Goal: Transaction & Acquisition: Purchase product/service

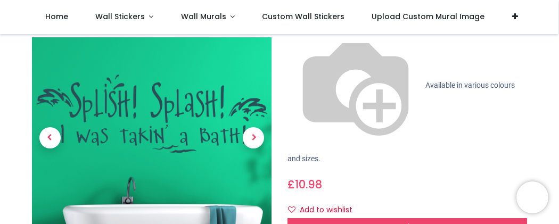
scroll to position [145, 0]
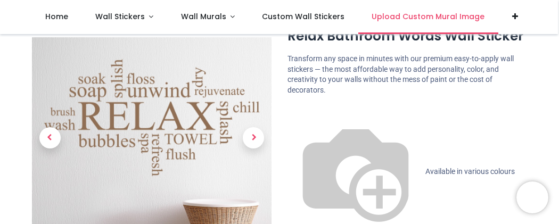
scroll to position [42, 0]
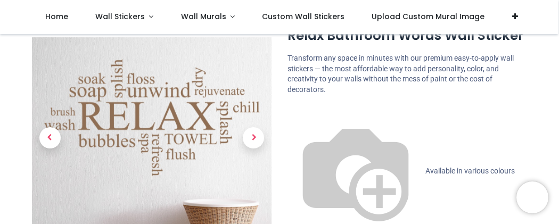
click at [370, 167] on span "Available in various colours and sizes." at bounding box center [401, 208] width 227 height 82
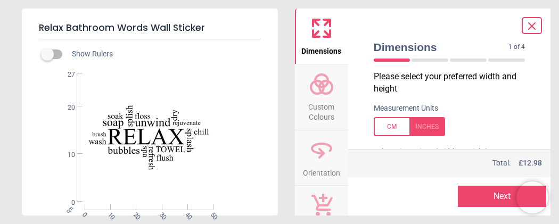
click at [390, 127] on div at bounding box center [409, 126] width 71 height 19
click at [403, 83] on p "Please select your preferred width and height" at bounding box center [454, 83] width 160 height 24
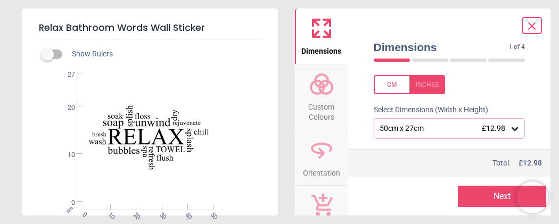
click at [389, 85] on div at bounding box center [409, 84] width 71 height 19
drag, startPoint x: 68, startPoint y: 51, endPoint x: 59, endPoint y: 53, distance: 9.2
click at [47, 54] on label at bounding box center [47, 54] width 0 height 0
drag, startPoint x: 59, startPoint y: 53, endPoint x: 32, endPoint y: 56, distance: 26.8
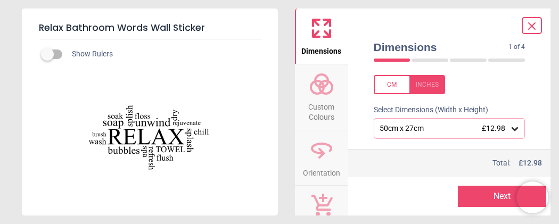
click at [32, 56] on div "Show Rulers Created with Snap null" at bounding box center [150, 127] width 256 height 177
click at [396, 83] on div at bounding box center [409, 84] width 71 height 19
click at [395, 86] on div at bounding box center [409, 84] width 71 height 19
click at [431, 111] on label "Select Dimensions (Width x Height)" at bounding box center [426, 110] width 123 height 11
click at [516, 129] on icon at bounding box center [515, 129] width 6 height 4
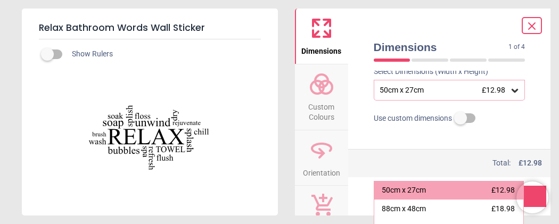
scroll to position [85, 0]
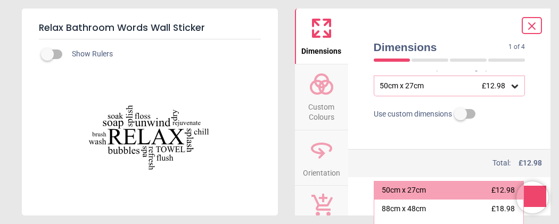
click at [461, 114] on label at bounding box center [461, 114] width 0 height 0
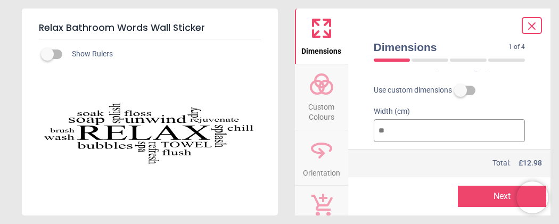
click at [433, 61] on div at bounding box center [430, 60] width 37 height 3
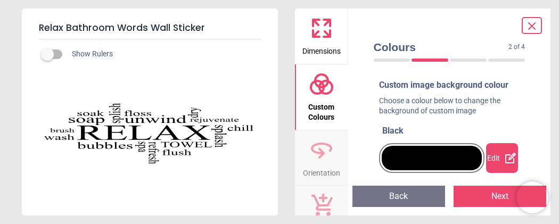
click at [399, 61] on div at bounding box center [392, 60] width 37 height 3
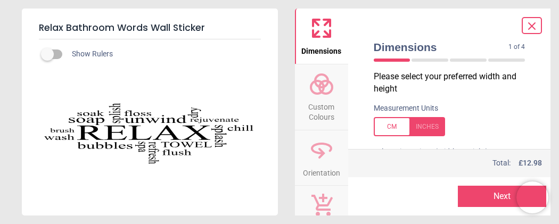
scroll to position [104, 0]
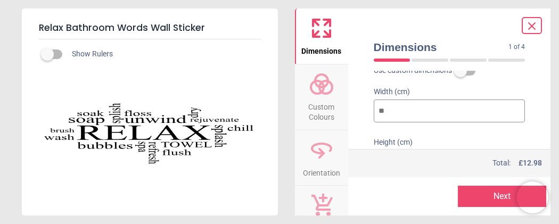
click at [422, 61] on div at bounding box center [430, 60] width 37 height 3
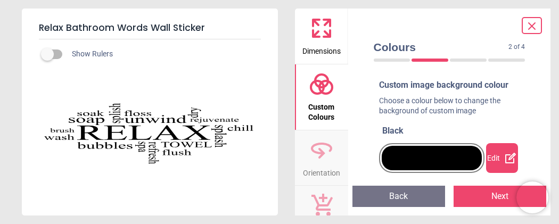
click at [459, 60] on div at bounding box center [468, 60] width 37 height 3
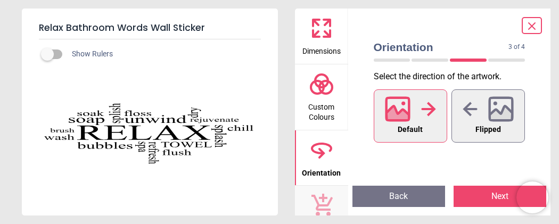
click at [504, 65] on div "3 of 5" at bounding box center [450, 60] width 160 height 11
click at [504, 60] on div at bounding box center [507, 60] width 37 height 3
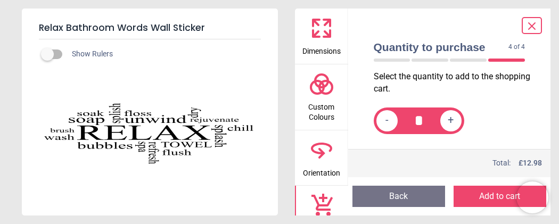
click at [384, 62] on div "4 of 5" at bounding box center [450, 60] width 160 height 11
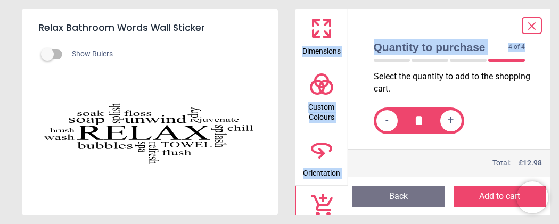
drag, startPoint x: 384, startPoint y: 62, endPoint x: 197, endPoint y: 97, distance: 190.9
click at [197, 97] on div "Relax Bathroom Words Wall Sticker Show Rulers Created with Snap null Dimensions…" at bounding box center [279, 112] width 559 height 224
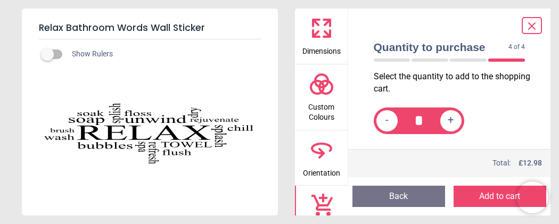
click at [50, 61] on div "Show Rulers Created with Snap null" at bounding box center [150, 127] width 256 height 177
click at [47, 54] on label at bounding box center [47, 54] width 0 height 0
click at [530, 26] on icon at bounding box center [532, 26] width 13 height 13
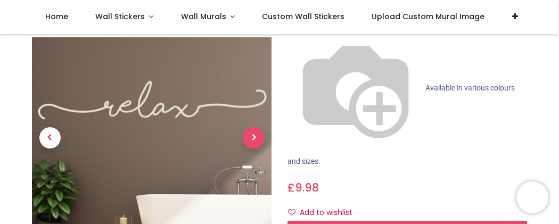
scroll to position [124, 0]
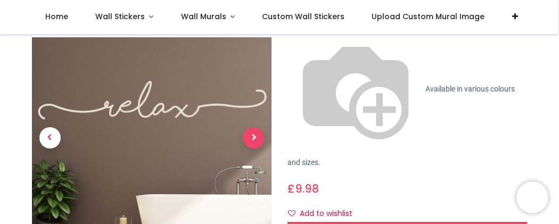
click at [252, 134] on span "Next" at bounding box center [253, 138] width 21 height 21
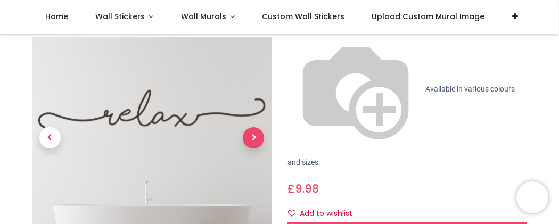
click at [252, 134] on span "Next" at bounding box center [253, 138] width 21 height 21
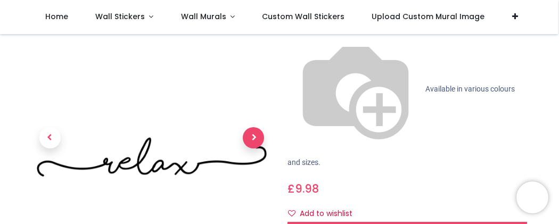
click at [252, 134] on span "Next" at bounding box center [253, 138] width 21 height 21
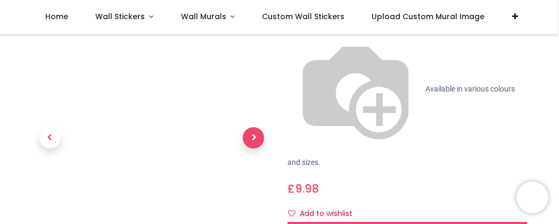
click at [251, 128] on span "Next" at bounding box center [253, 138] width 21 height 21
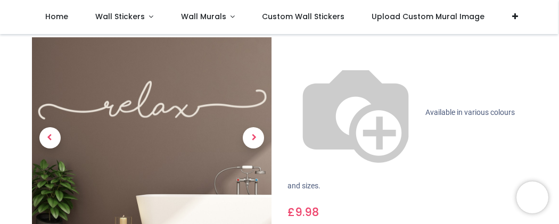
scroll to position [82, 0]
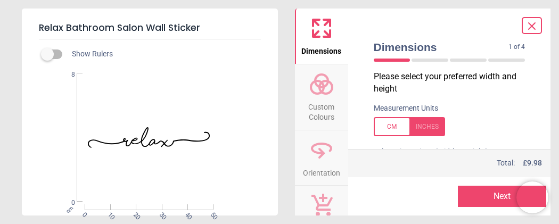
click at [425, 127] on div at bounding box center [409, 126] width 71 height 19
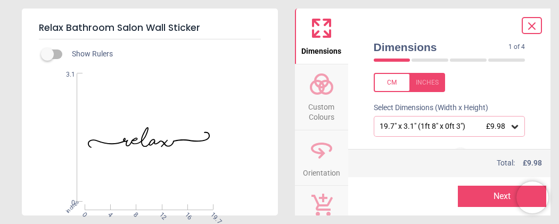
scroll to position [45, 0]
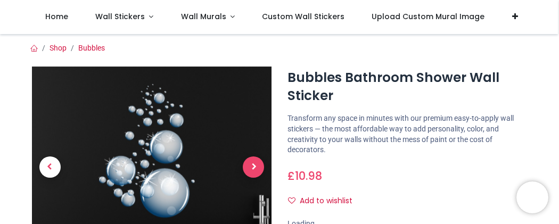
scroll to position [104, 0]
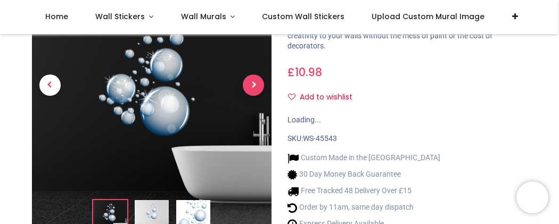
click at [253, 83] on span "Next" at bounding box center [253, 85] width 21 height 21
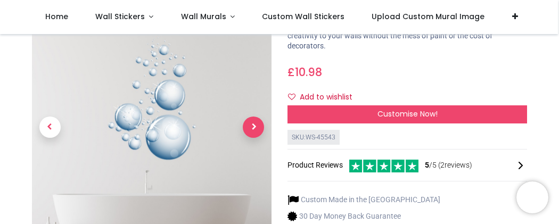
click at [250, 132] on span "Next" at bounding box center [253, 127] width 21 height 21
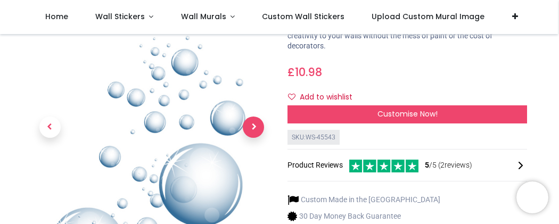
click at [250, 132] on span "Next" at bounding box center [253, 127] width 21 height 21
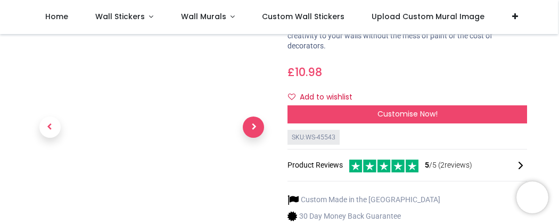
click at [252, 131] on span "Next" at bounding box center [253, 127] width 21 height 21
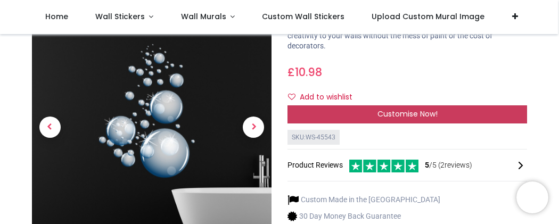
click at [379, 115] on span "Customise Now!" at bounding box center [408, 114] width 60 height 11
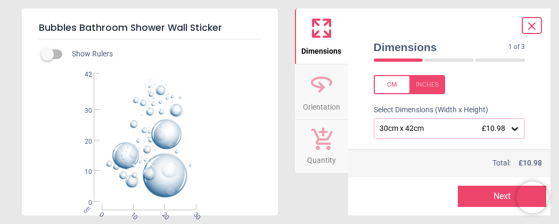
scroll to position [43, 0]
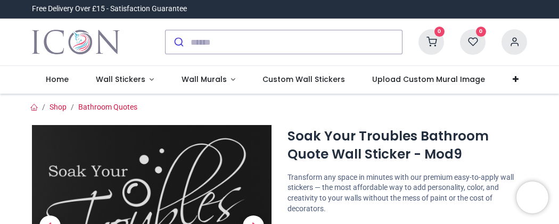
scroll to position [133, 0]
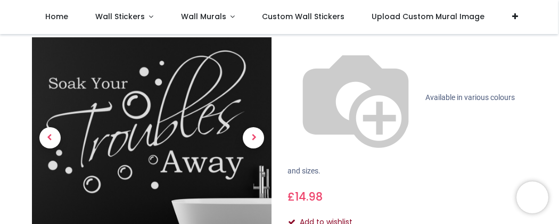
scroll to position [112, 0]
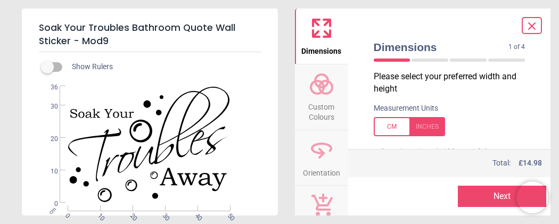
click at [426, 126] on div at bounding box center [409, 126] width 71 height 19
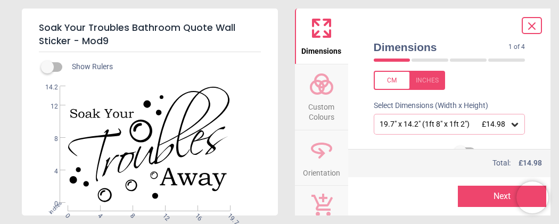
scroll to position [50, 0]
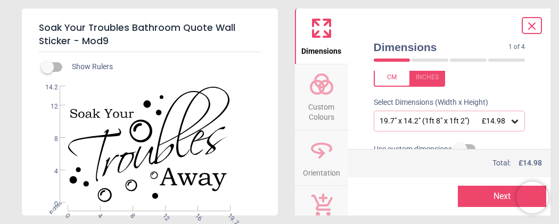
click at [395, 74] on div at bounding box center [409, 77] width 71 height 19
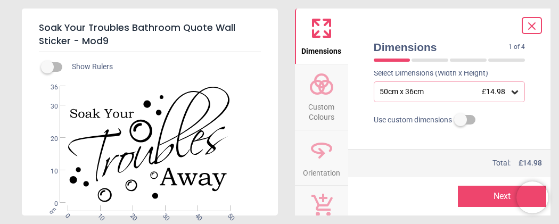
scroll to position [81, 0]
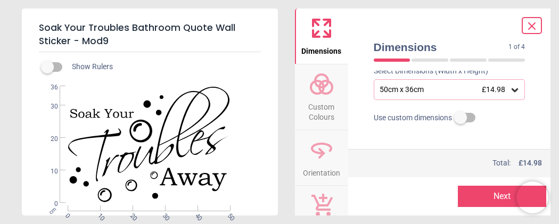
click at [258, 127] on div "WS-41016 Created with Snap null" at bounding box center [149, 144] width 254 height 117
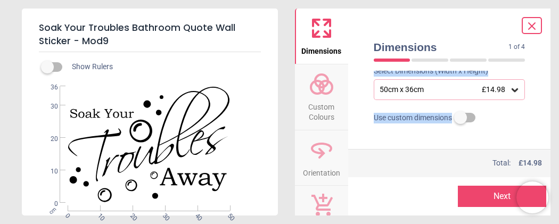
drag, startPoint x: 546, startPoint y: 120, endPoint x: 539, endPoint y: 65, distance: 55.9
click at [539, 65] on div "Dimensions 1 of 4 1 of 5 Please select your preferred width and height Measurem…" at bounding box center [449, 112] width 203 height 207
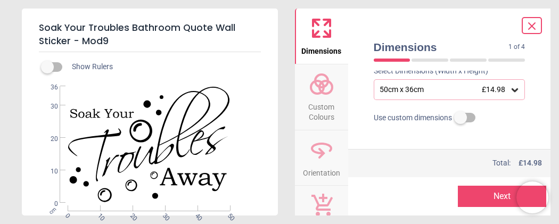
drag, startPoint x: 262, startPoint y: 169, endPoint x: 269, endPoint y: 59, distance: 110.5
click at [269, 59] on div "Show Rulers WS-41016 Created with Snap null cm 0 10 20 30 40 50 0 10 20 30 36" at bounding box center [150, 134] width 256 height 164
click at [432, 120] on span "Use custom dimensions" at bounding box center [413, 118] width 78 height 11
click at [477, 114] on div "Use custom dimensions" at bounding box center [449, 118] width 169 height 19
click at [461, 118] on label at bounding box center [461, 118] width 0 height 0
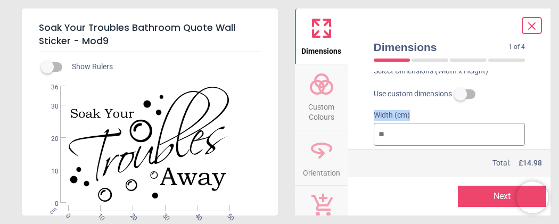
drag, startPoint x: 465, startPoint y: 115, endPoint x: 433, endPoint y: 130, distance: 35.3
click at [433, 130] on div "Width (cm) **" at bounding box center [449, 129] width 169 height 51
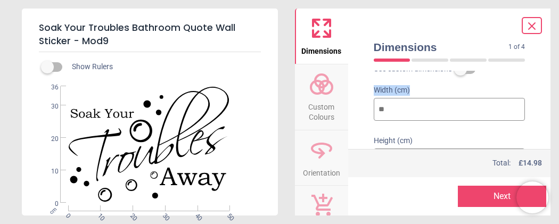
scroll to position [117, 0]
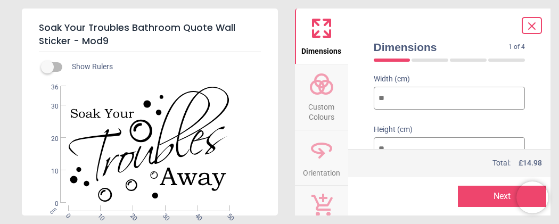
click at [392, 97] on input "**" at bounding box center [450, 98] width 152 height 23
type input "*"
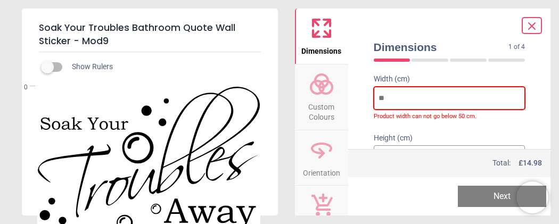
click at [418, 95] on input "number" at bounding box center [450, 98] width 152 height 23
click at [401, 101] on input "number" at bounding box center [450, 98] width 152 height 23
click at [386, 96] on input "number" at bounding box center [450, 98] width 152 height 23
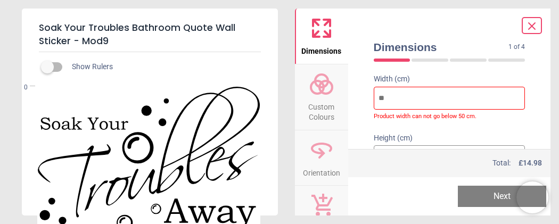
click at [399, 139] on label "Height (cm)" at bounding box center [450, 138] width 152 height 11
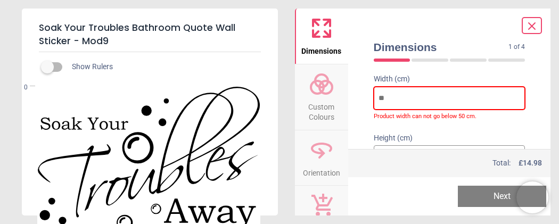
click at [392, 96] on input "number" at bounding box center [450, 98] width 152 height 23
type input "*"
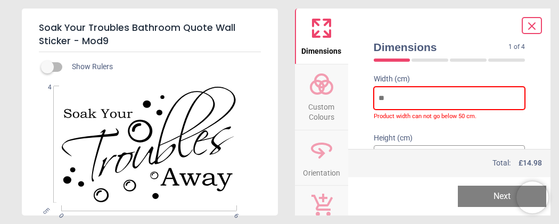
type input "*"
type input "**"
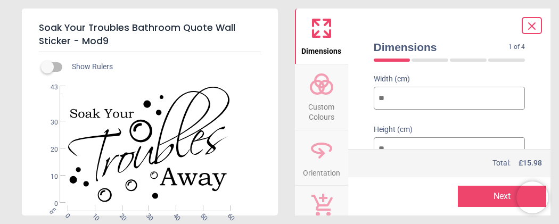
type input "**"
click at [401, 148] on input "**" at bounding box center [450, 148] width 152 height 23
type input "**"
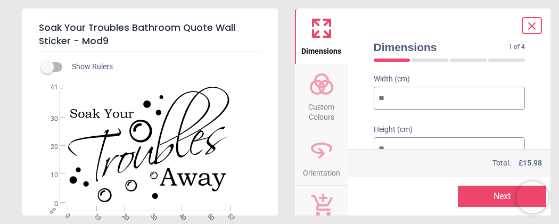
click at [404, 93] on input "**" at bounding box center [450, 98] width 152 height 23
type input "*"
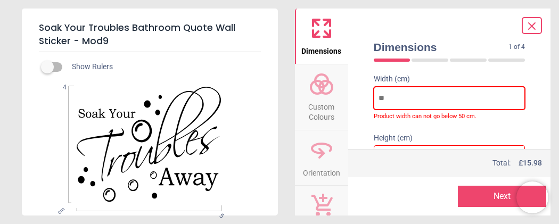
type input "*"
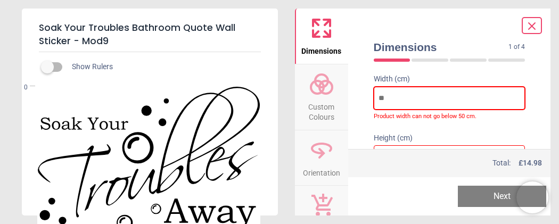
type input "*"
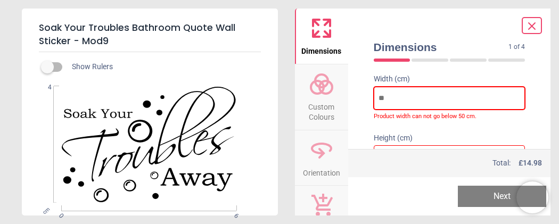
type input "**"
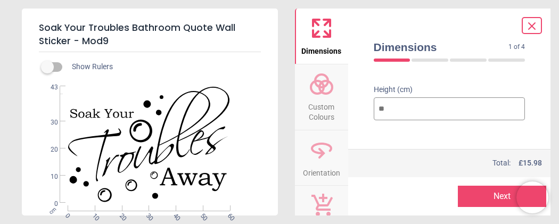
scroll to position [159, 0]
type input "**"
click at [391, 105] on input "**" at bounding box center [450, 107] width 152 height 23
type input "*"
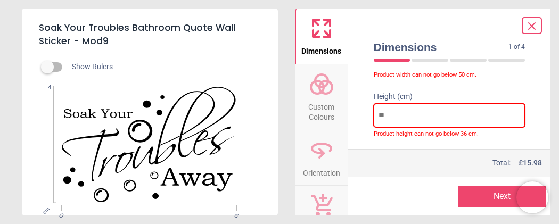
type input "*"
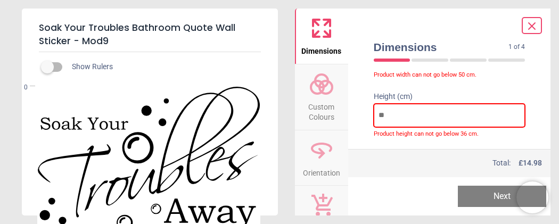
type input "*"
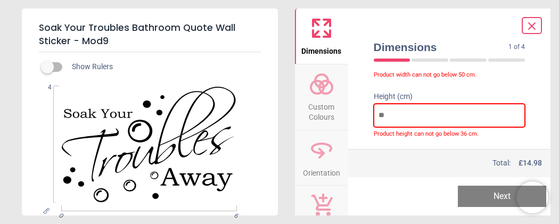
type input "**"
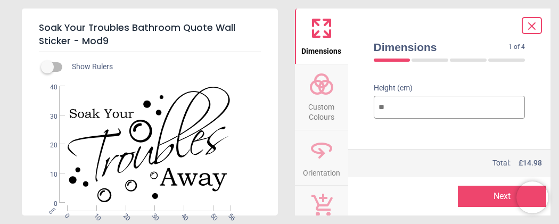
type input "**"
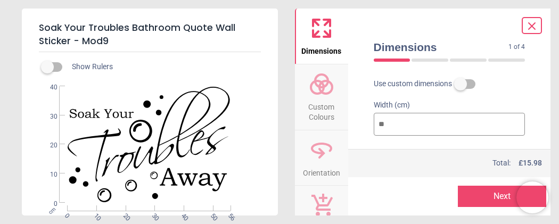
scroll to position [87, 0]
type input "*"
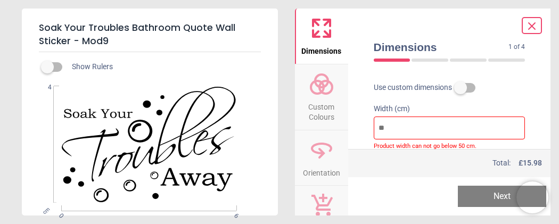
type input "*"
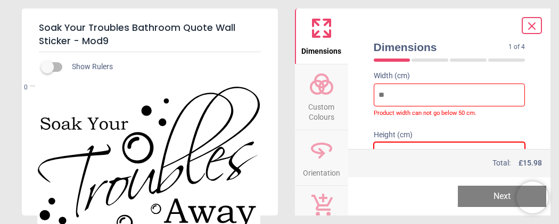
scroll to position [129, 0]
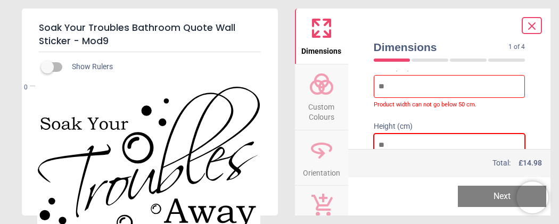
click at [389, 147] on input "number" at bounding box center [450, 145] width 152 height 23
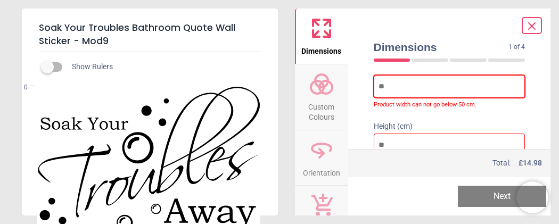
click at [381, 84] on input "number" at bounding box center [450, 86] width 152 height 23
type input "*"
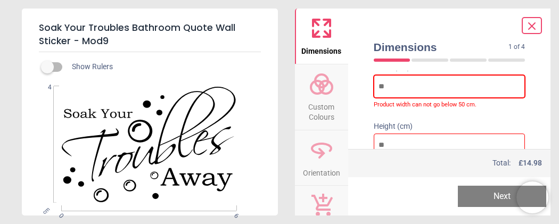
type input "*"
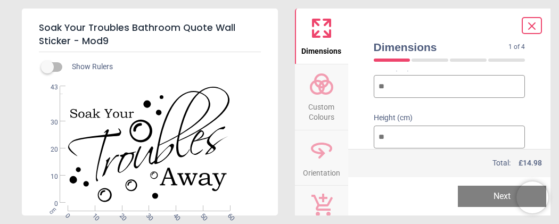
type input "**"
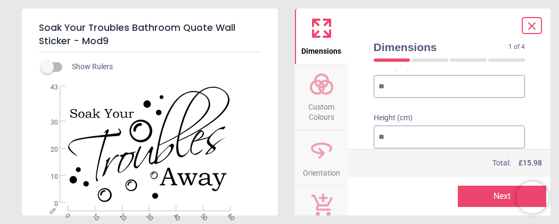
type input "**"
click at [386, 139] on input "**" at bounding box center [450, 137] width 152 height 23
type input "*"
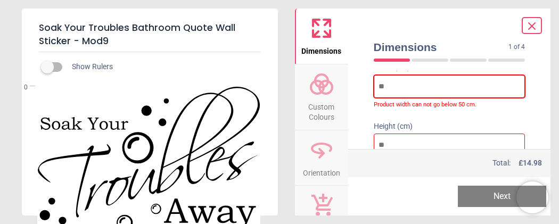
click at [384, 87] on input "number" at bounding box center [450, 86] width 152 height 23
type input "*"
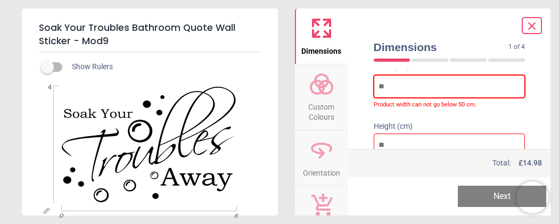
type input "**"
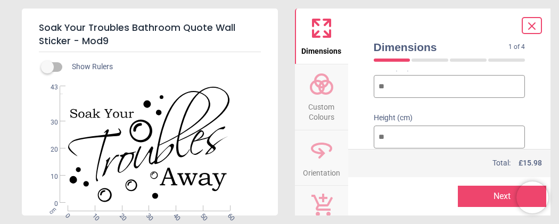
type input "**"
click at [386, 136] on input "**" at bounding box center [450, 137] width 152 height 23
type input "***"
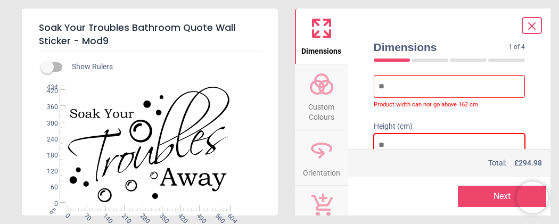
type input "****"
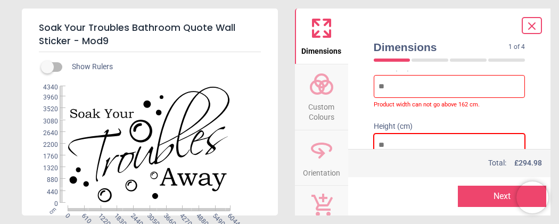
type input "****"
type input "***"
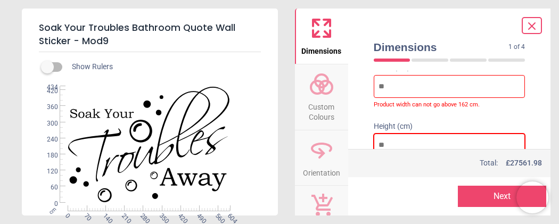
type input "***"
type input "**"
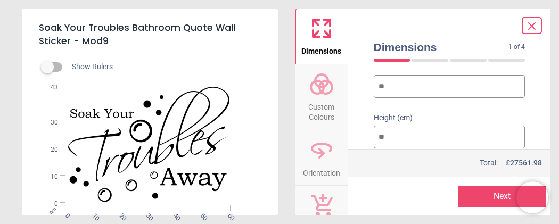
type input "**"
type input "*"
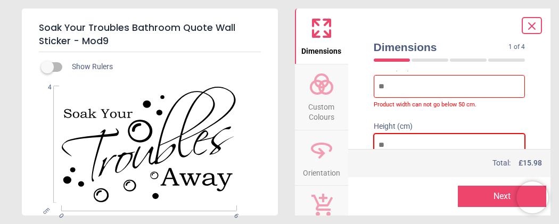
type input "*"
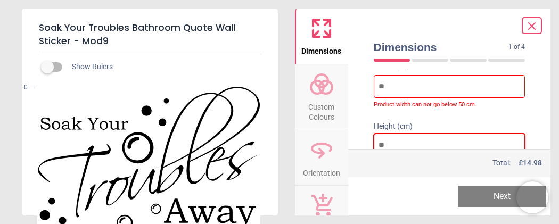
type input "*"
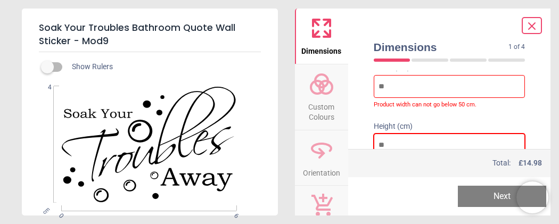
type input "**"
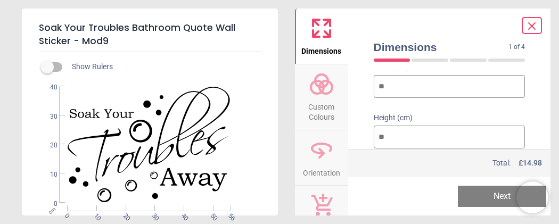
type input "**"
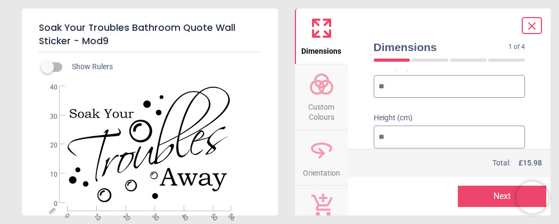
type input "**"
click at [390, 89] on input "**" at bounding box center [450, 86] width 152 height 23
type input "*"
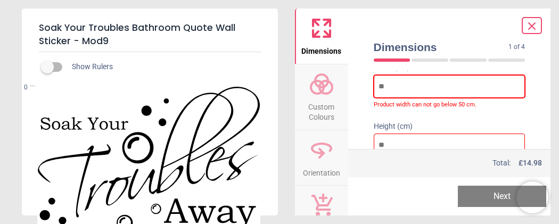
type input "*"
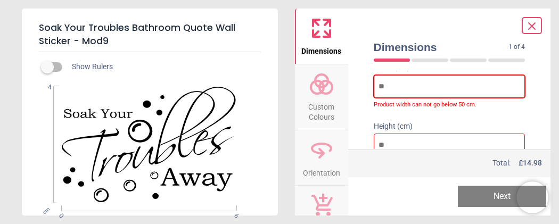
type input "**"
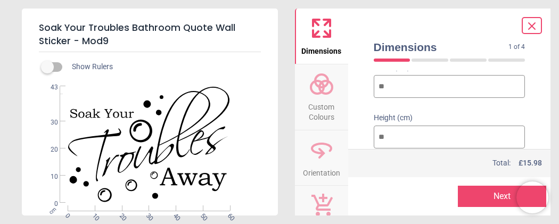
type input "**"
click at [394, 136] on input "**" at bounding box center [450, 137] width 152 height 23
type input "*"
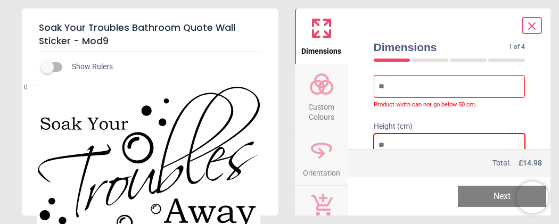
click at [390, 142] on input "number" at bounding box center [450, 145] width 152 height 23
type input "*"
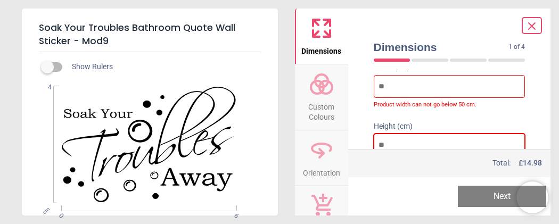
type input "**"
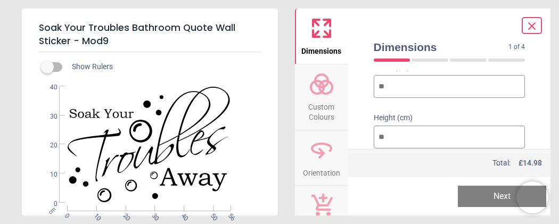
type input "**"
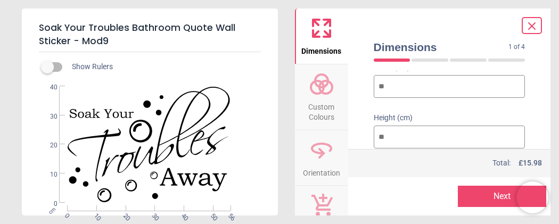
type input "**"
click at [389, 85] on input "**" at bounding box center [450, 86] width 152 height 23
type input "*"
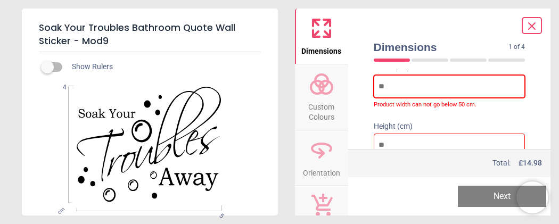
type input "*"
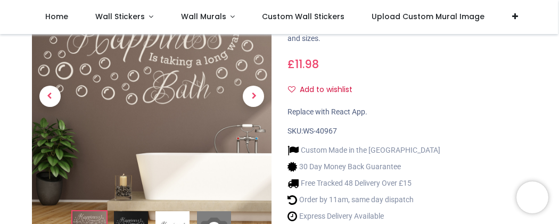
scroll to position [135, 0]
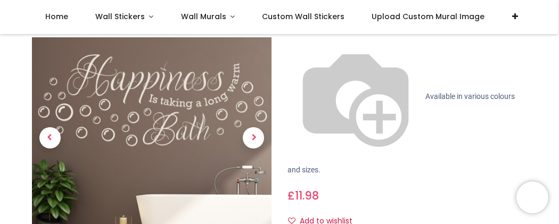
drag, startPoint x: 559, startPoint y: 20, endPoint x: 556, endPoint y: 55, distance: 35.3
click at [256, 131] on span "Next" at bounding box center [253, 138] width 21 height 21
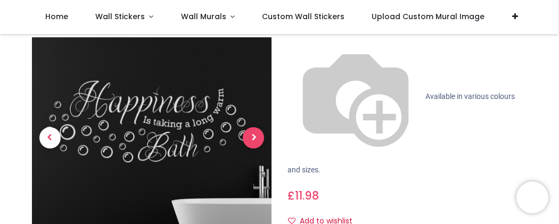
click at [256, 131] on span "Next" at bounding box center [253, 138] width 21 height 21
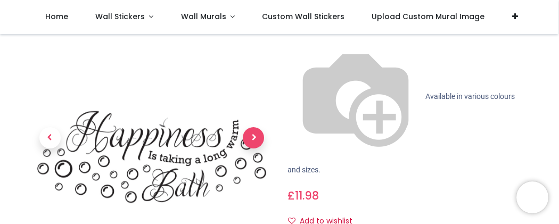
click at [256, 131] on span "Next" at bounding box center [253, 138] width 21 height 21
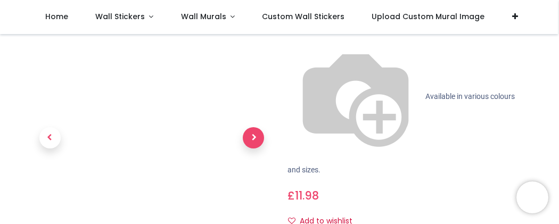
click at [256, 131] on span "Next" at bounding box center [253, 138] width 21 height 21
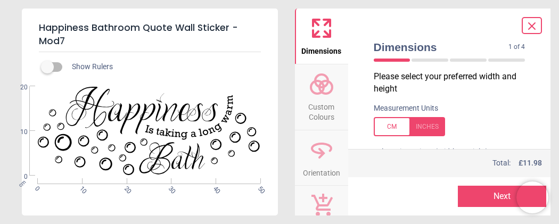
click at [391, 123] on div at bounding box center [409, 126] width 71 height 19
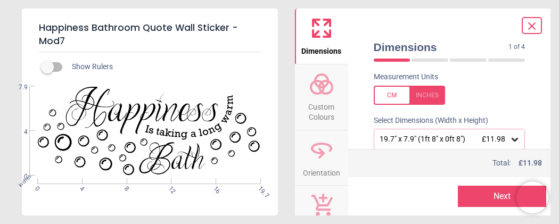
scroll to position [34, 0]
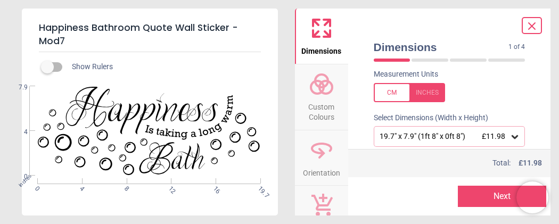
click at [388, 90] on div at bounding box center [409, 92] width 71 height 19
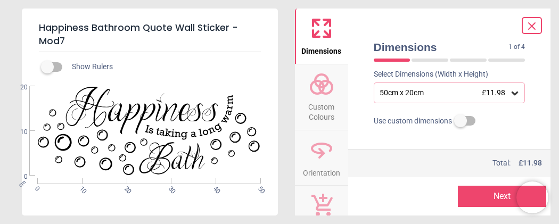
scroll to position [85, 0]
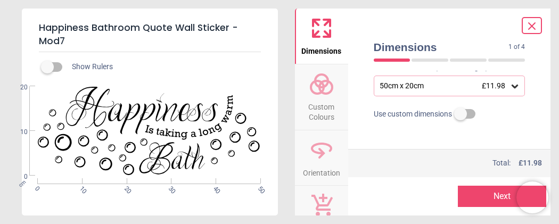
click at [461, 114] on label at bounding box center [461, 114] width 0 height 0
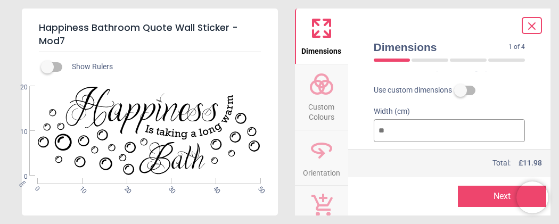
type input "*"
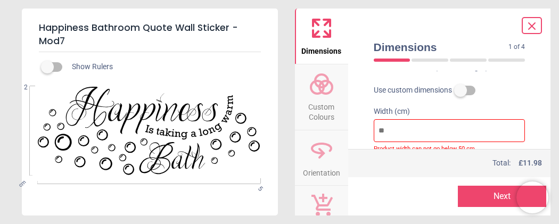
type input "*"
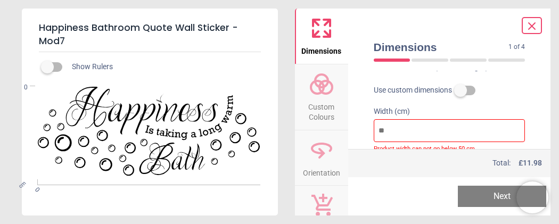
type input "*"
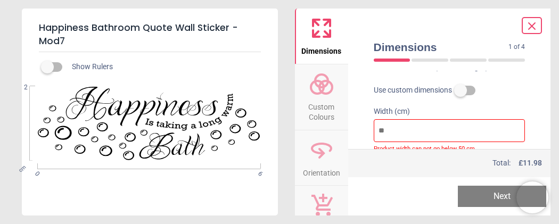
type input "*"
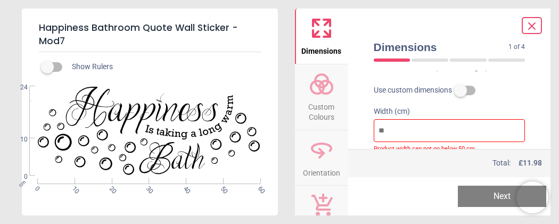
type input "**"
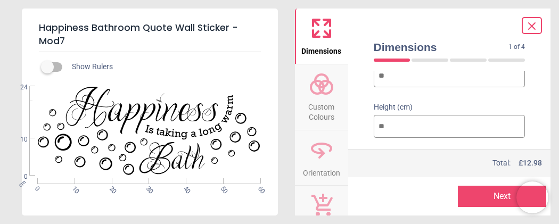
scroll to position [138, 0]
type input "**"
click at [487, 197] on button "Next" at bounding box center [502, 196] width 88 height 21
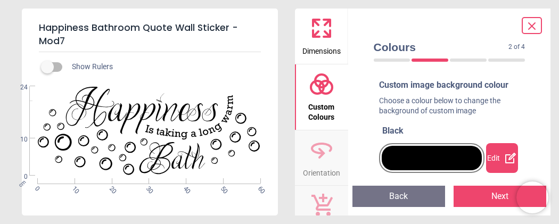
click at [495, 158] on div "Edit" at bounding box center [502, 158] width 32 height 30
click at [400, 155] on div at bounding box center [432, 158] width 100 height 25
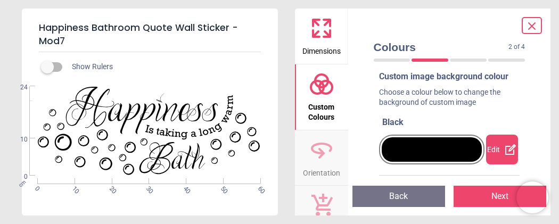
scroll to position [15, 0]
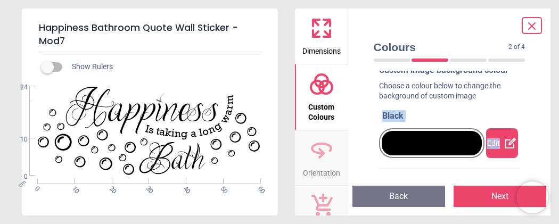
drag, startPoint x: 532, startPoint y: 95, endPoint x: 525, endPoint y: 93, distance: 7.2
click at [525, 93] on div "Colours 2 of 4 2 of 5 Custom image background colour Choose a colour below to c…" at bounding box center [449, 112] width 203 height 207
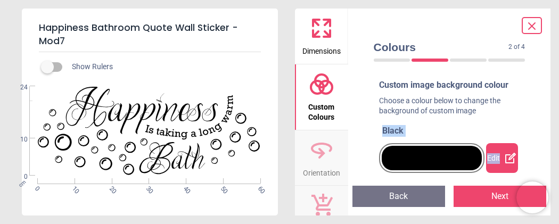
click at [408, 198] on button "Back" at bounding box center [399, 196] width 93 height 21
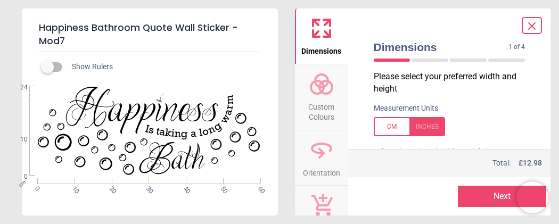
scroll to position [104, 0]
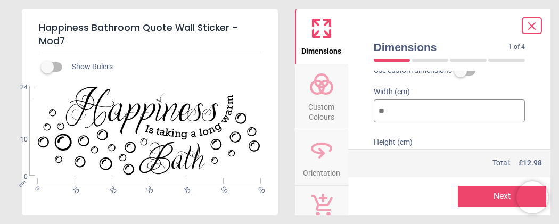
click at [408, 198] on div at bounding box center [401, 196] width 88 height 21
click at [499, 191] on button "Next" at bounding box center [502, 196] width 88 height 21
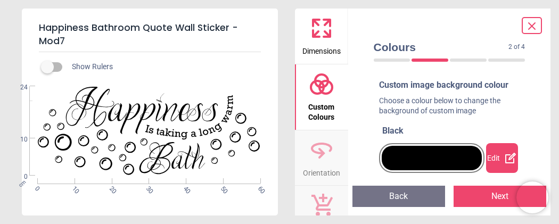
click at [394, 58] on div "2 of 5" at bounding box center [450, 60] width 160 height 11
click at [394, 61] on div at bounding box center [392, 60] width 37 height 3
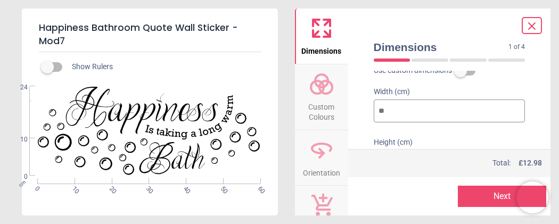
click at [426, 59] on div at bounding box center [430, 60] width 37 height 3
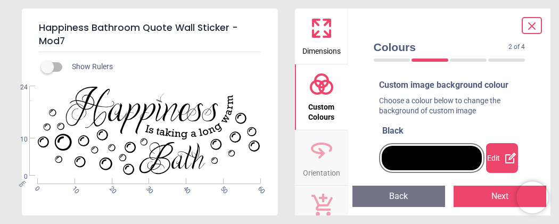
click at [394, 62] on div "2 of 5" at bounding box center [450, 60] width 160 height 11
click at [393, 56] on div "2 of 5" at bounding box center [450, 60] width 160 height 11
click at [393, 60] on div at bounding box center [392, 60] width 37 height 3
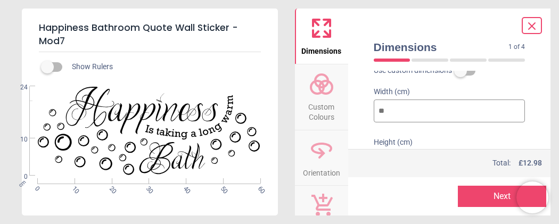
scroll to position [162, 0]
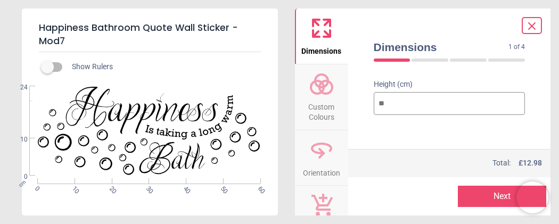
click at [489, 217] on div "Happiness Bathroom Quote Wall Sticker - Mod7 Show Rulers WS-40967 Created with …" at bounding box center [279, 112] width 559 height 224
click at [483, 194] on button "Next" at bounding box center [502, 196] width 88 height 21
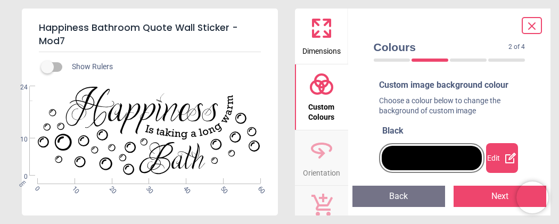
click at [503, 59] on div at bounding box center [507, 60] width 37 height 3
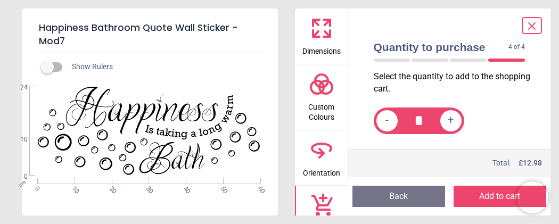
click at [468, 58] on div "4 of 5" at bounding box center [450, 60] width 160 height 11
click at [468, 60] on div at bounding box center [468, 60] width 37 height 3
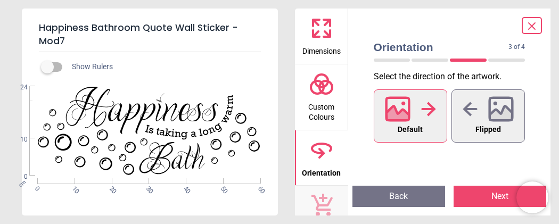
click at [435, 62] on div "3 of 5" at bounding box center [450, 60] width 160 height 11
click at [433, 59] on div at bounding box center [430, 60] width 37 height 3
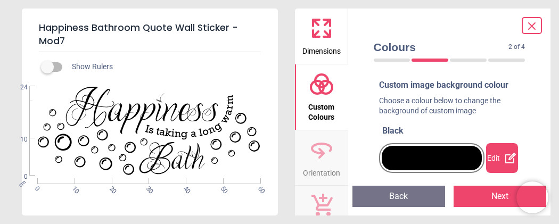
click at [395, 58] on div "2 of 5" at bounding box center [450, 60] width 160 height 11
click at [389, 60] on div at bounding box center [392, 60] width 37 height 3
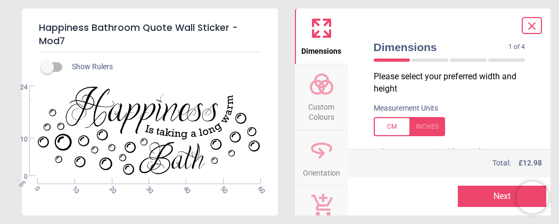
scroll to position [104, 0]
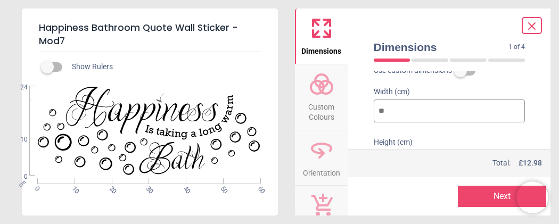
type input "**"
click at [446, 88] on label "Width (cm)" at bounding box center [450, 92] width 152 height 11
click at [536, 23] on icon at bounding box center [532, 26] width 13 height 13
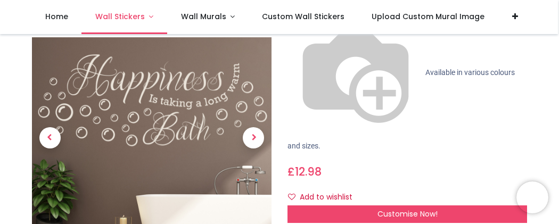
scroll to position [157, 0]
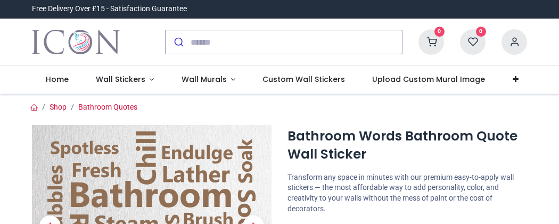
scroll to position [259, 0]
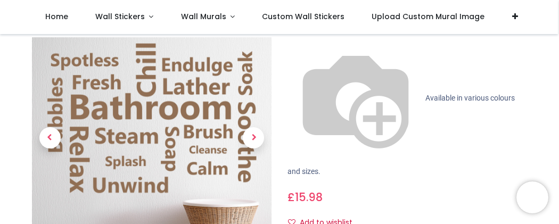
scroll to position [132, 0]
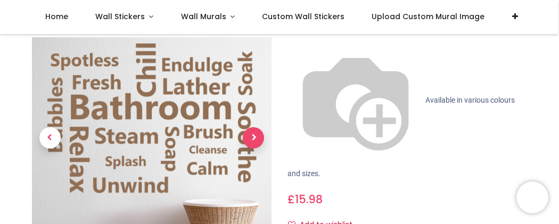
click at [254, 128] on span "Next" at bounding box center [253, 138] width 21 height 21
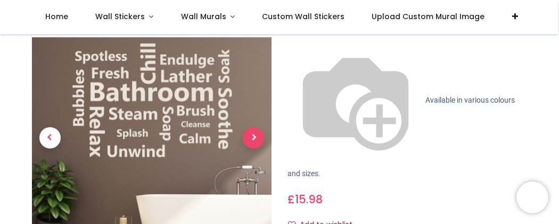
click at [254, 128] on span "Next" at bounding box center [253, 138] width 21 height 21
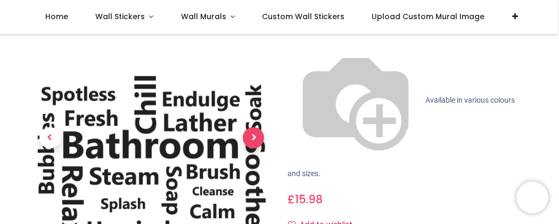
click at [254, 128] on span "Next" at bounding box center [253, 138] width 21 height 21
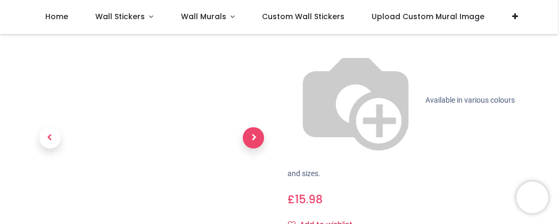
click at [254, 128] on span "Next" at bounding box center [253, 138] width 21 height 21
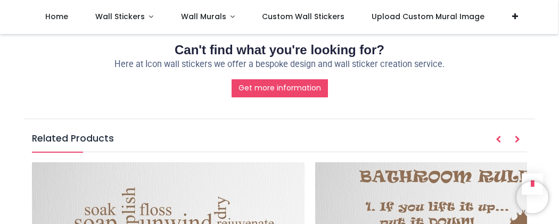
scroll to position [1133, 0]
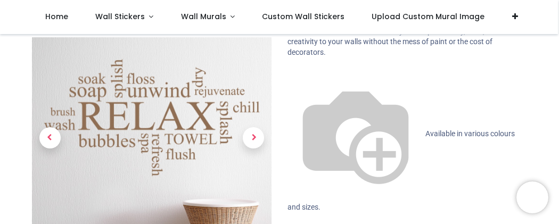
scroll to position [62, 0]
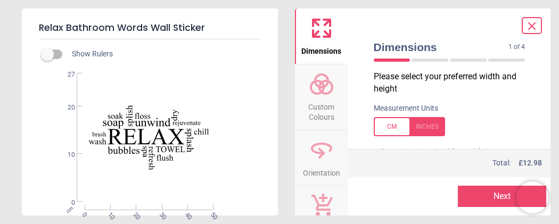
click at [335, 155] on button "Orientation" at bounding box center [321, 158] width 53 height 55
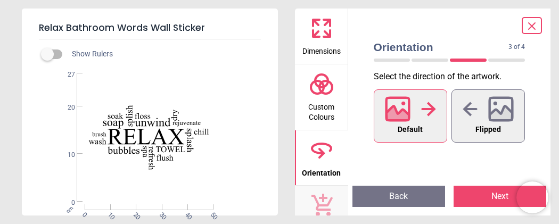
click at [409, 118] on icon at bounding box center [397, 108] width 23 height 23
click at [432, 109] on icon at bounding box center [428, 109] width 14 height 14
click at [472, 110] on icon at bounding box center [470, 109] width 14 height 14
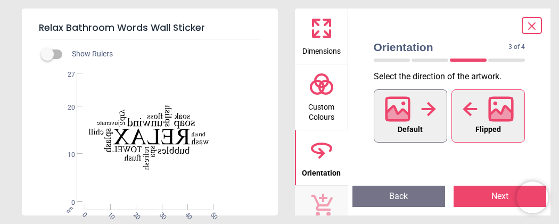
click at [427, 107] on icon at bounding box center [428, 109] width 15 height 16
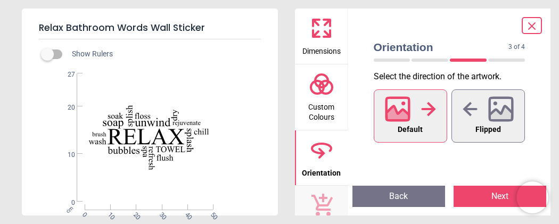
click at [319, 45] on span "Dimensions" at bounding box center [322, 49] width 38 height 16
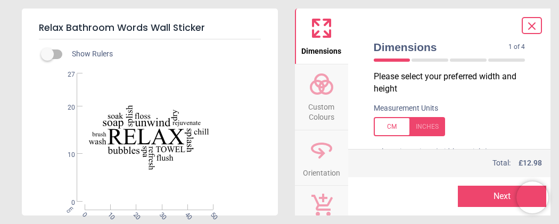
click at [395, 131] on div at bounding box center [409, 126] width 71 height 19
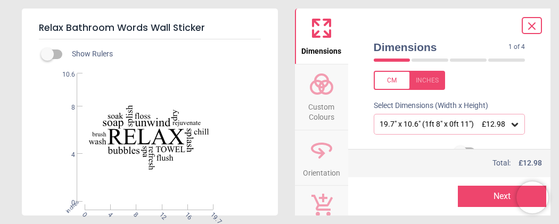
scroll to position [47, 0]
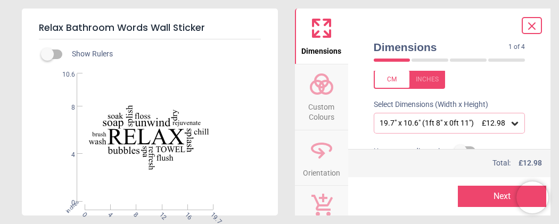
click at [516, 123] on icon at bounding box center [515, 123] width 11 height 11
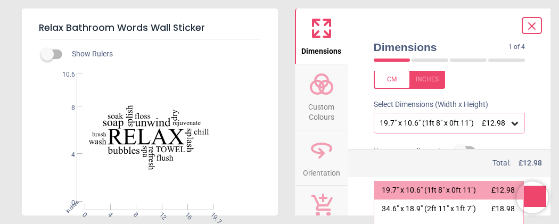
click at [432, 79] on div at bounding box center [409, 79] width 71 height 19
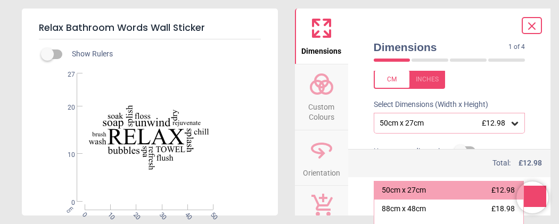
scroll to position [46, 0]
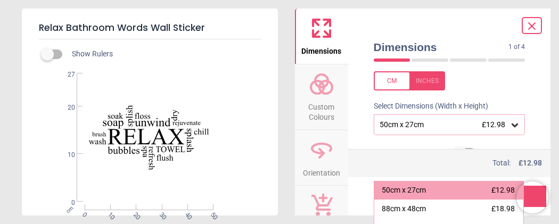
click at [397, 81] on div at bounding box center [409, 80] width 71 height 19
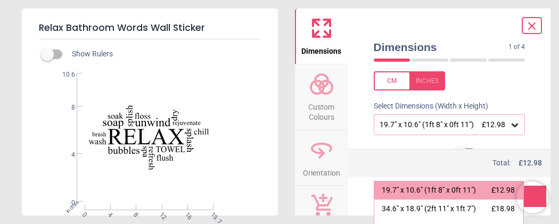
click at [397, 81] on div at bounding box center [409, 80] width 71 height 19
click at [513, 124] on icon at bounding box center [515, 124] width 11 height 11
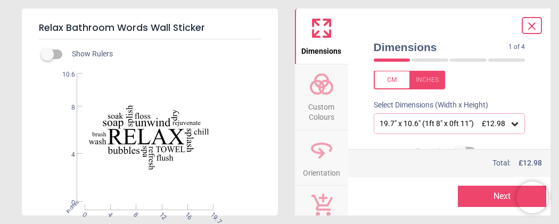
click at [513, 123] on icon at bounding box center [515, 125] width 6 height 4
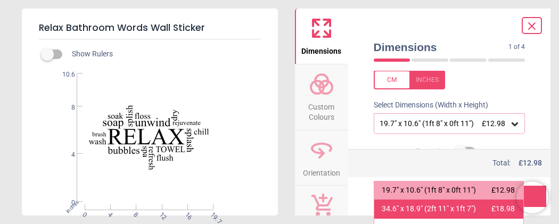
click at [411, 210] on div "34.6" x 18.9" (2ft 11" x 1ft 7")" at bounding box center [429, 209] width 94 height 11
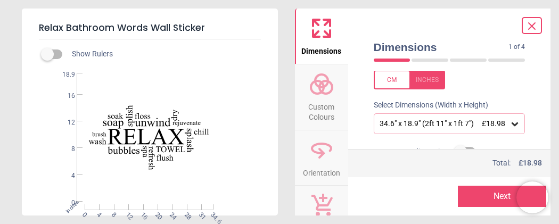
click at [411, 210] on div "Preview Next Next" at bounding box center [449, 196] width 203 height 38
click at [488, 196] on button "Next" at bounding box center [502, 196] width 88 height 21
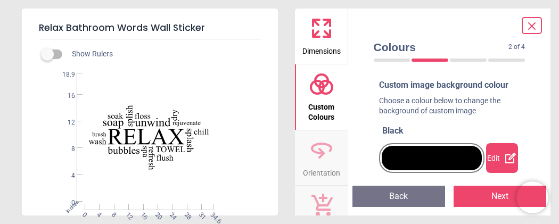
click at [401, 157] on div at bounding box center [432, 158] width 100 height 25
click at [504, 158] on div "Done" at bounding box center [502, 158] width 32 height 30
click at [320, 107] on span "Custom Colours" at bounding box center [321, 110] width 51 height 26
click at [321, 155] on icon at bounding box center [322, 153] width 7 height 11
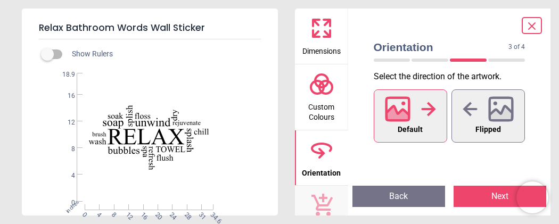
click at [411, 115] on div at bounding box center [410, 109] width 51 height 28
click at [476, 195] on button "Next" at bounding box center [500, 196] width 93 height 21
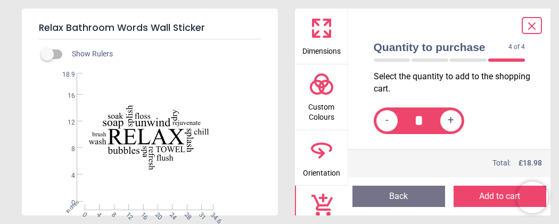
click at [489, 198] on button "Add to cart" at bounding box center [500, 196] width 93 height 21
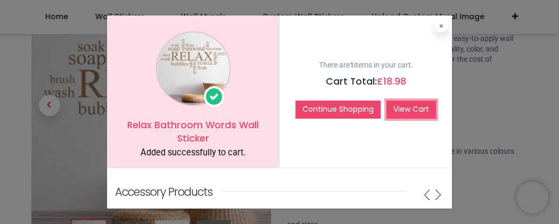
click at [416, 111] on link "View Cart" at bounding box center [412, 110] width 50 height 18
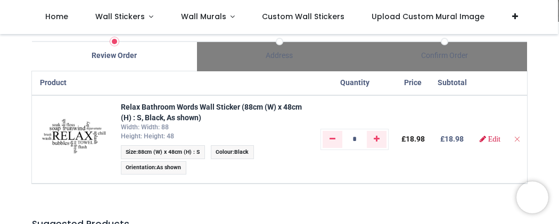
scroll to position [57, 0]
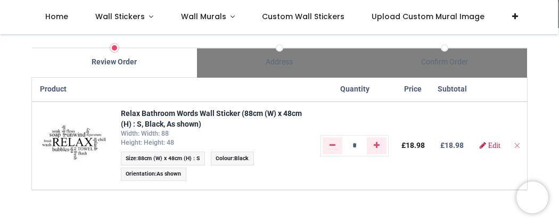
click at [118, 61] on div "Review Order" at bounding box center [114, 62] width 165 height 11
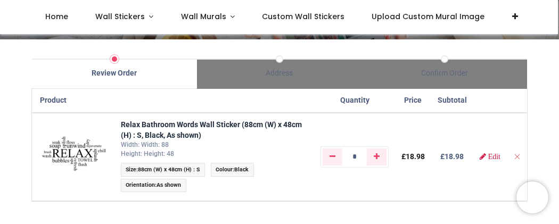
scroll to position [42, 0]
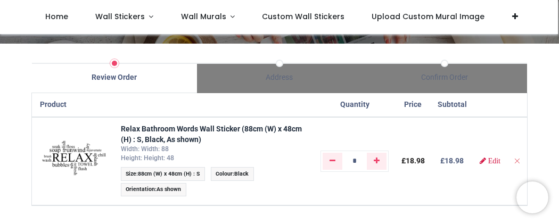
click at [177, 173] on span "88cm (W) x 48cm (H) : S" at bounding box center [169, 173] width 62 height 7
click at [196, 174] on span "88cm (W) x 48cm (H) : S" at bounding box center [169, 173] width 62 height 7
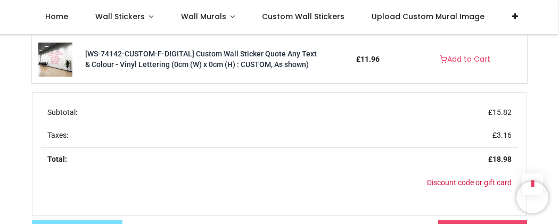
scroll to position [467, 0]
